Goal: Task Accomplishment & Management: Manage account settings

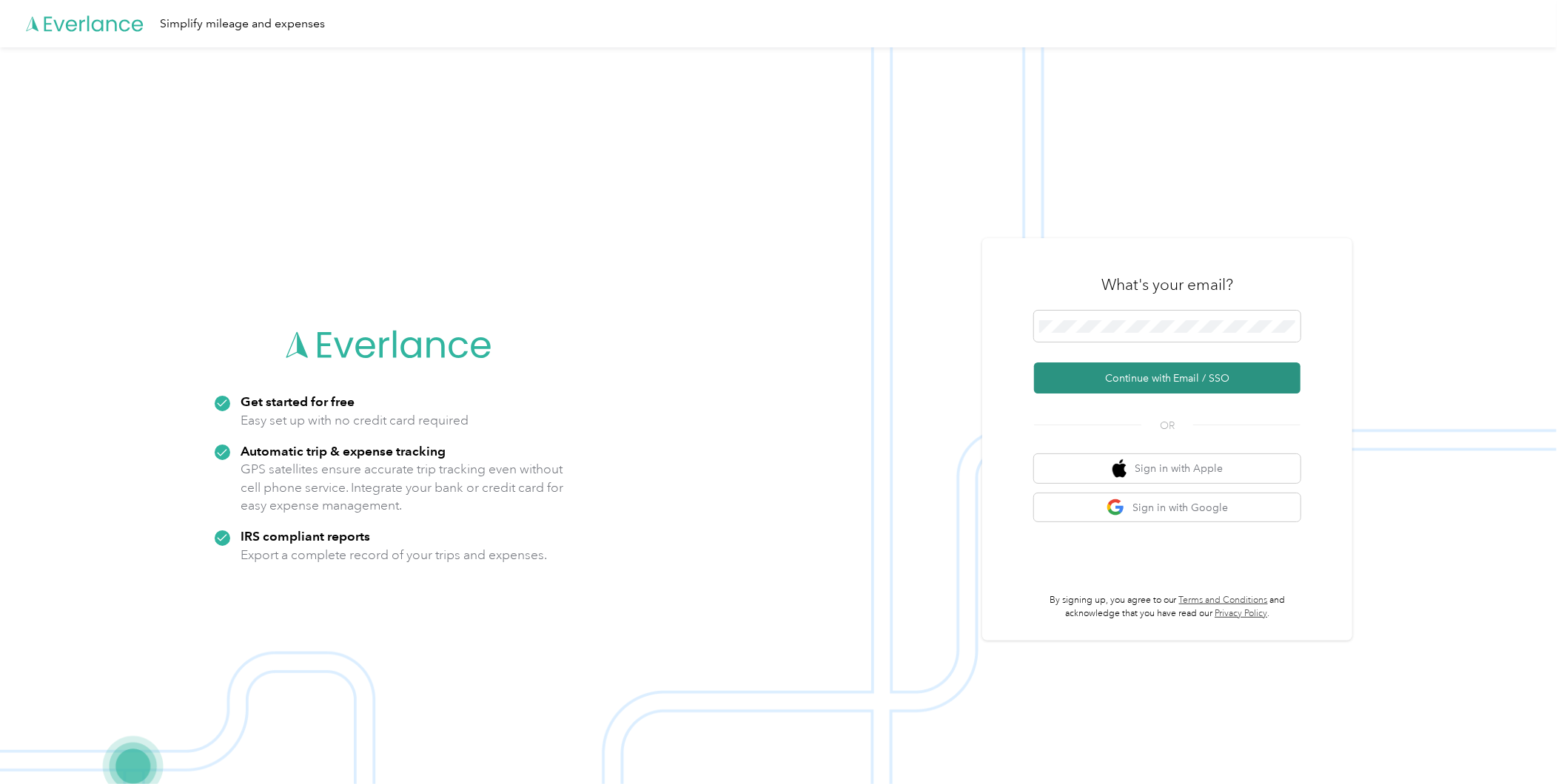
click at [1105, 370] on button "Continue with Email / SSO" at bounding box center [1167, 378] width 266 height 31
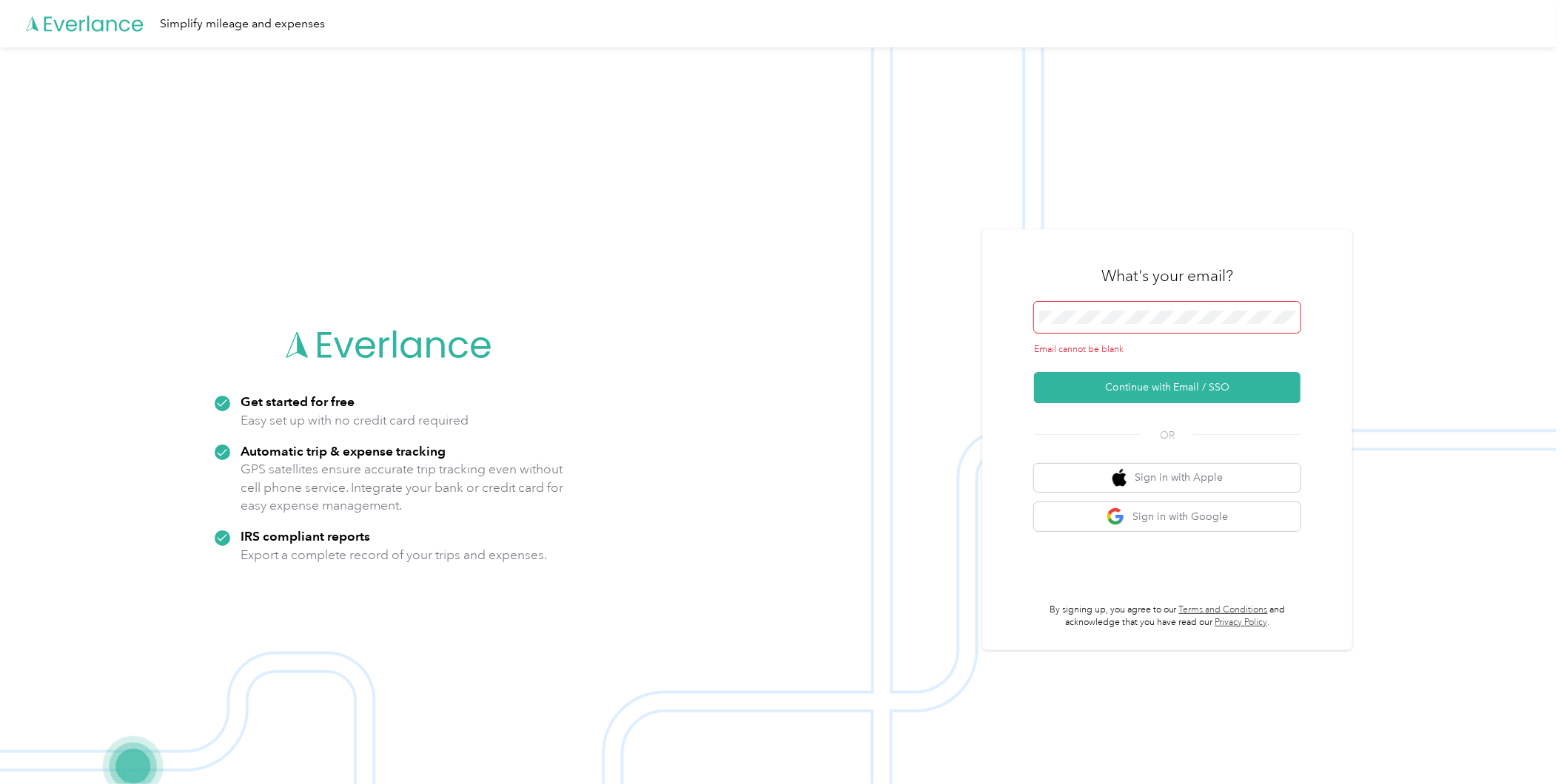
click at [1060, 309] on span at bounding box center [1167, 317] width 266 height 31
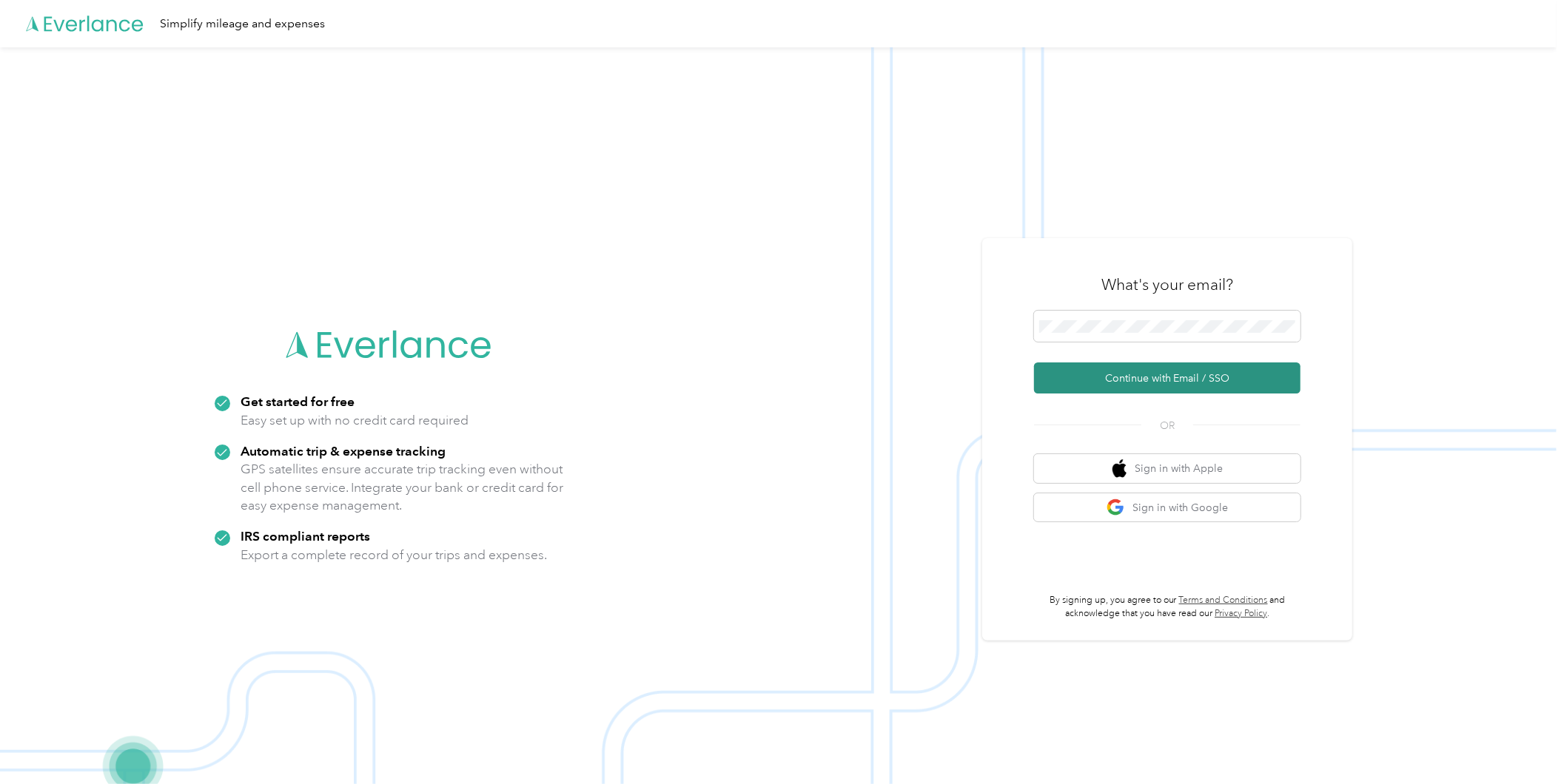
click at [1134, 379] on button "Continue with Email / SSO" at bounding box center [1167, 378] width 266 height 31
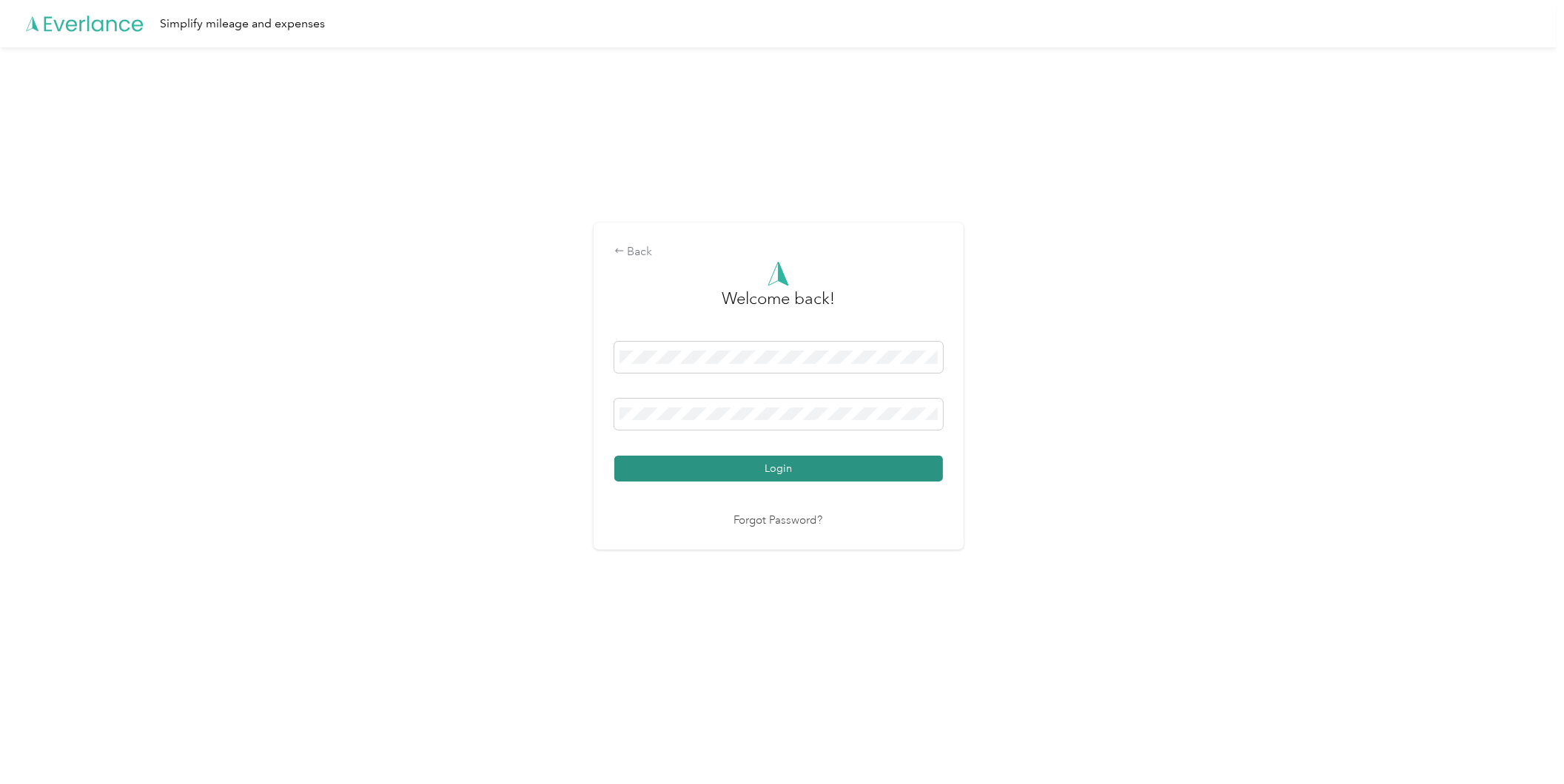
click at [758, 467] on button "Login" at bounding box center [779, 468] width 329 height 26
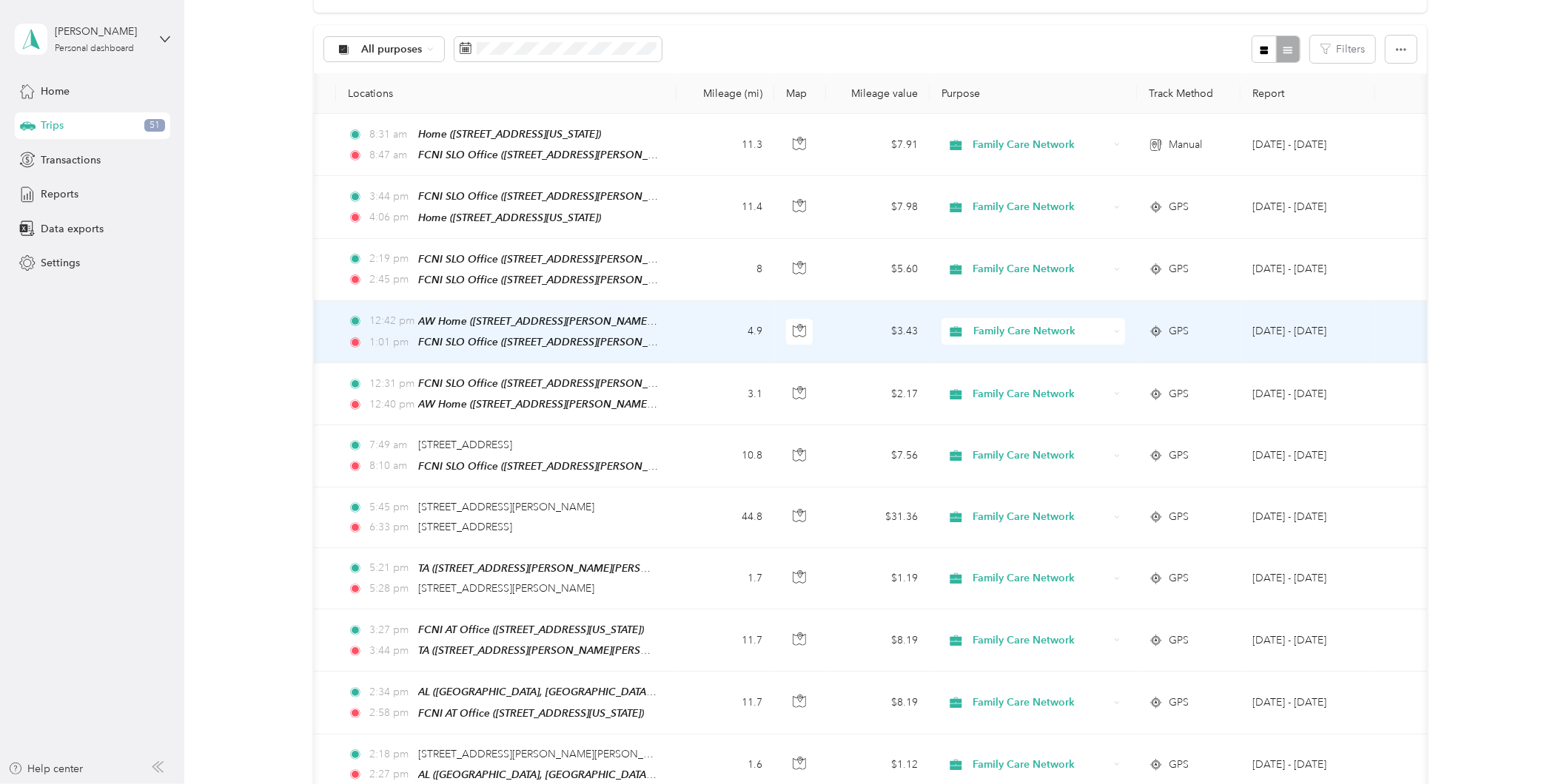
scroll to position [164, 0]
